Goal: Information Seeking & Learning: Learn about a topic

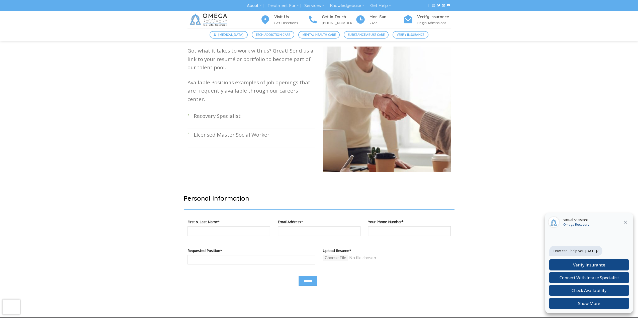
scroll to position [75, 0]
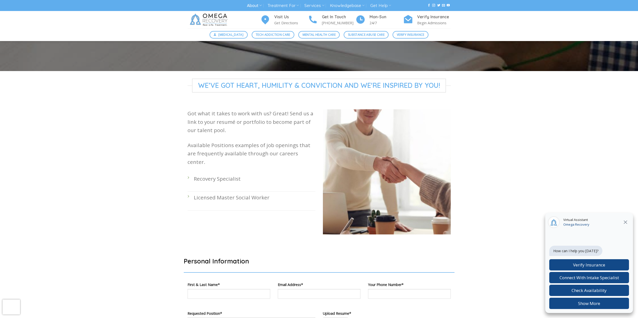
click at [189, 173] on li "Recovery Specialist" at bounding box center [251, 182] width 128 height 19
click at [204, 175] on p "Recovery Specialist" at bounding box center [254, 179] width 121 height 8
click at [198, 198] on li "Licensed Master Social Worker" at bounding box center [251, 201] width 128 height 19
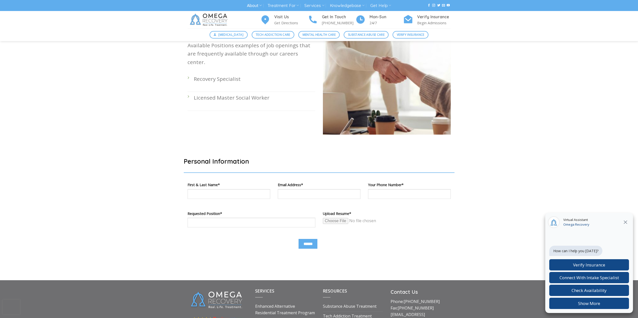
scroll to position [175, 0]
click at [189, 92] on li "Licensed Master Social Worker" at bounding box center [251, 101] width 128 height 19
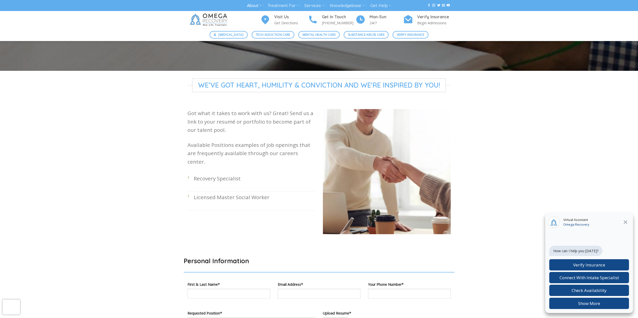
scroll to position [75, 0]
click at [218, 175] on p "Recovery Specialist" at bounding box center [254, 179] width 121 height 8
click at [199, 175] on p "Recovery Specialist" at bounding box center [254, 179] width 121 height 8
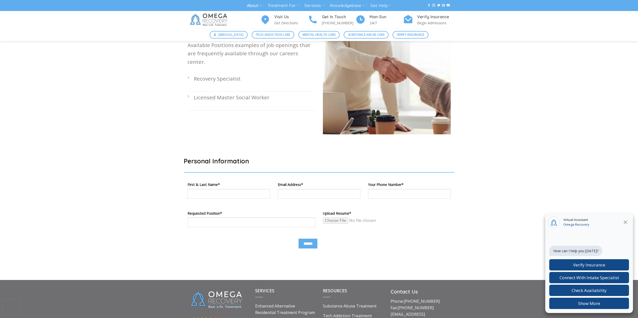
scroll to position [100, 0]
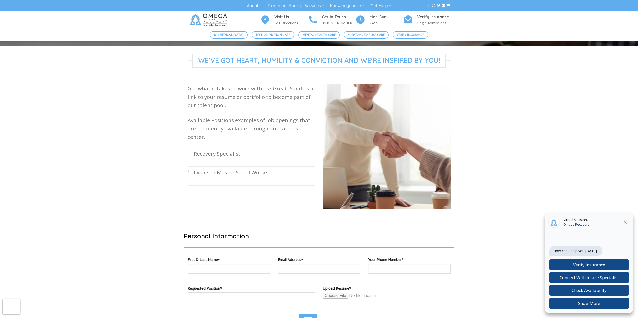
click at [190, 148] on li "Recovery Specialist" at bounding box center [251, 157] width 128 height 19
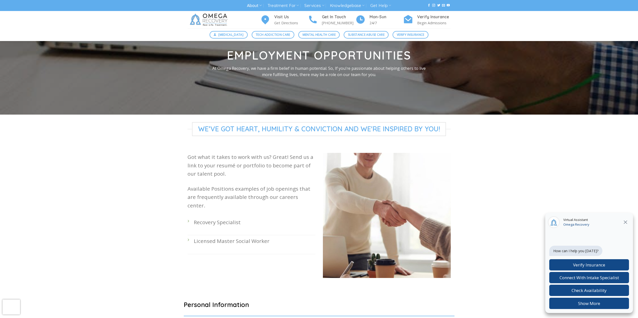
scroll to position [25, 0]
